Goal: Find specific page/section: Find specific page/section

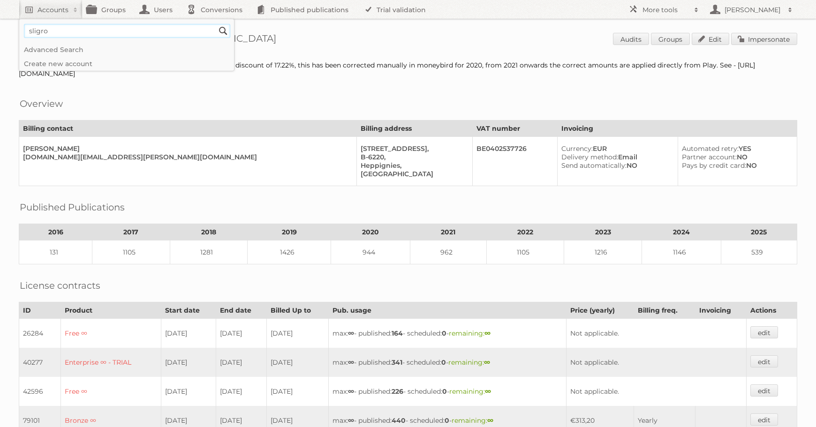
type input"] "sligro"
click at [216, 24] on input "Search" at bounding box center [223, 31] width 14 height 14
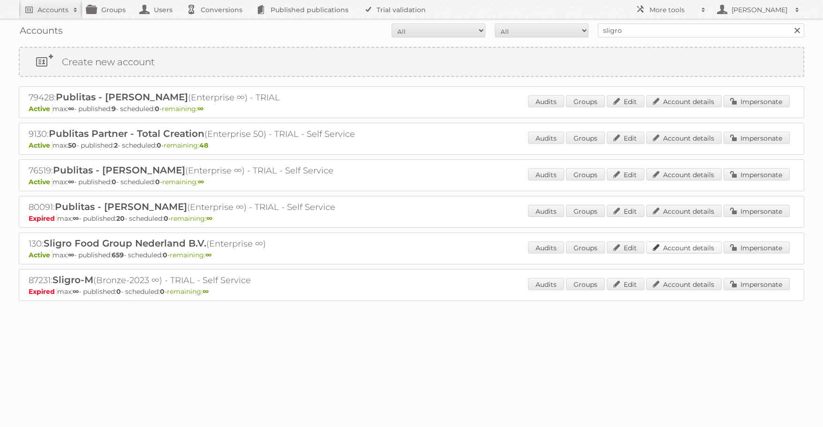
click at [687, 243] on link "Account details" at bounding box center [685, 248] width 76 height 12
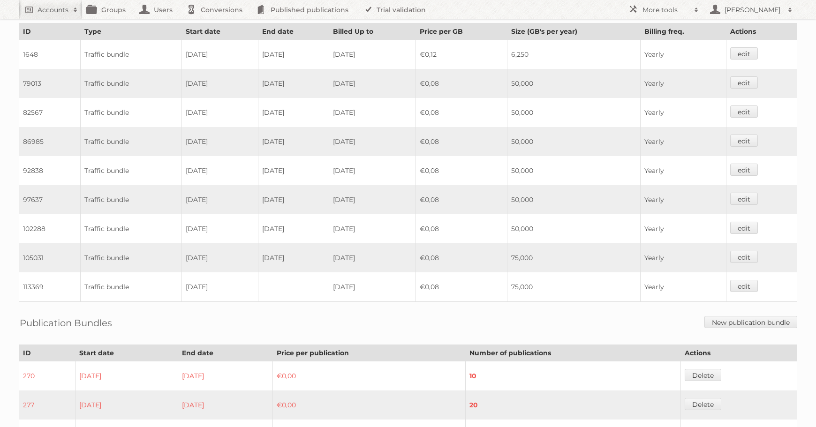
scroll to position [792, 0]
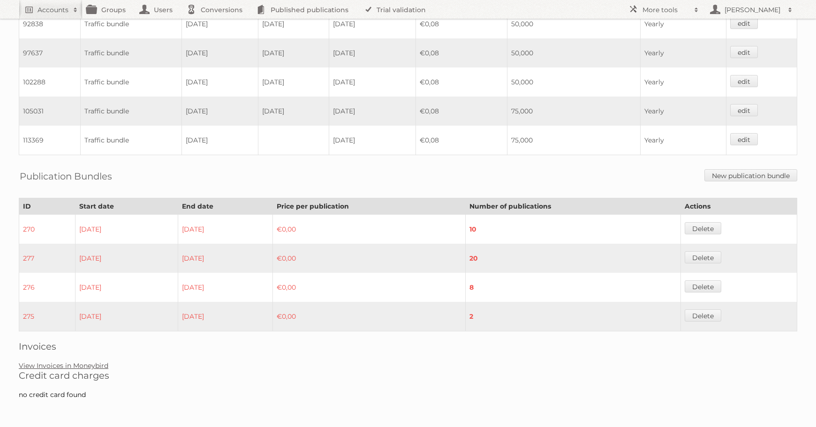
click at [76, 368] on link "View Invoices in Moneybird" at bounding box center [64, 366] width 90 height 8
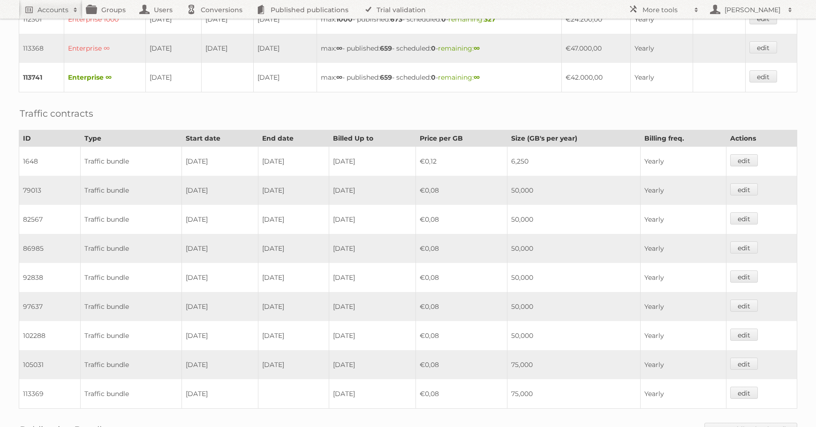
scroll to position [201, 0]
